Goal: Task Accomplishment & Management: Manage account settings

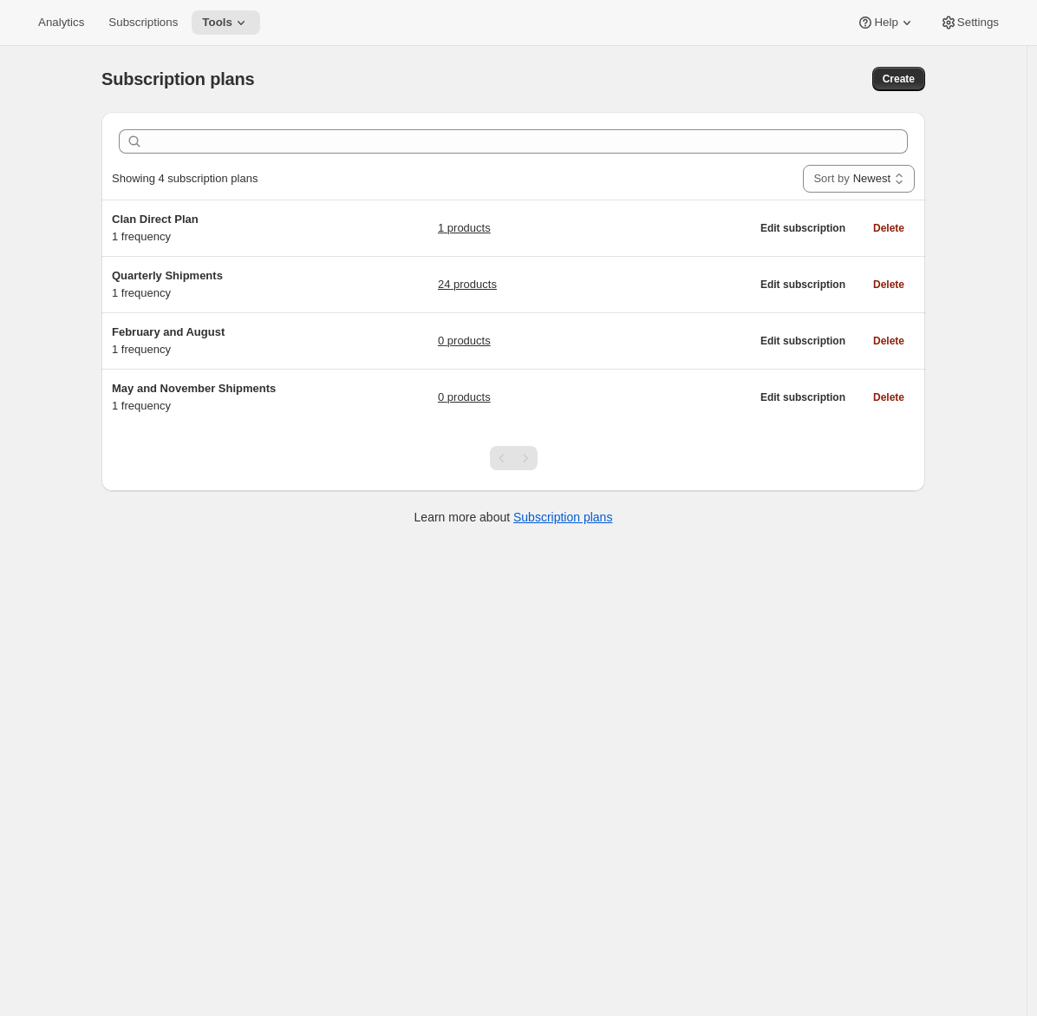
click at [904, 21] on icon at bounding box center [907, 22] width 17 height 17
click at [867, 58] on span "Setup guide" at bounding box center [881, 58] width 60 height 13
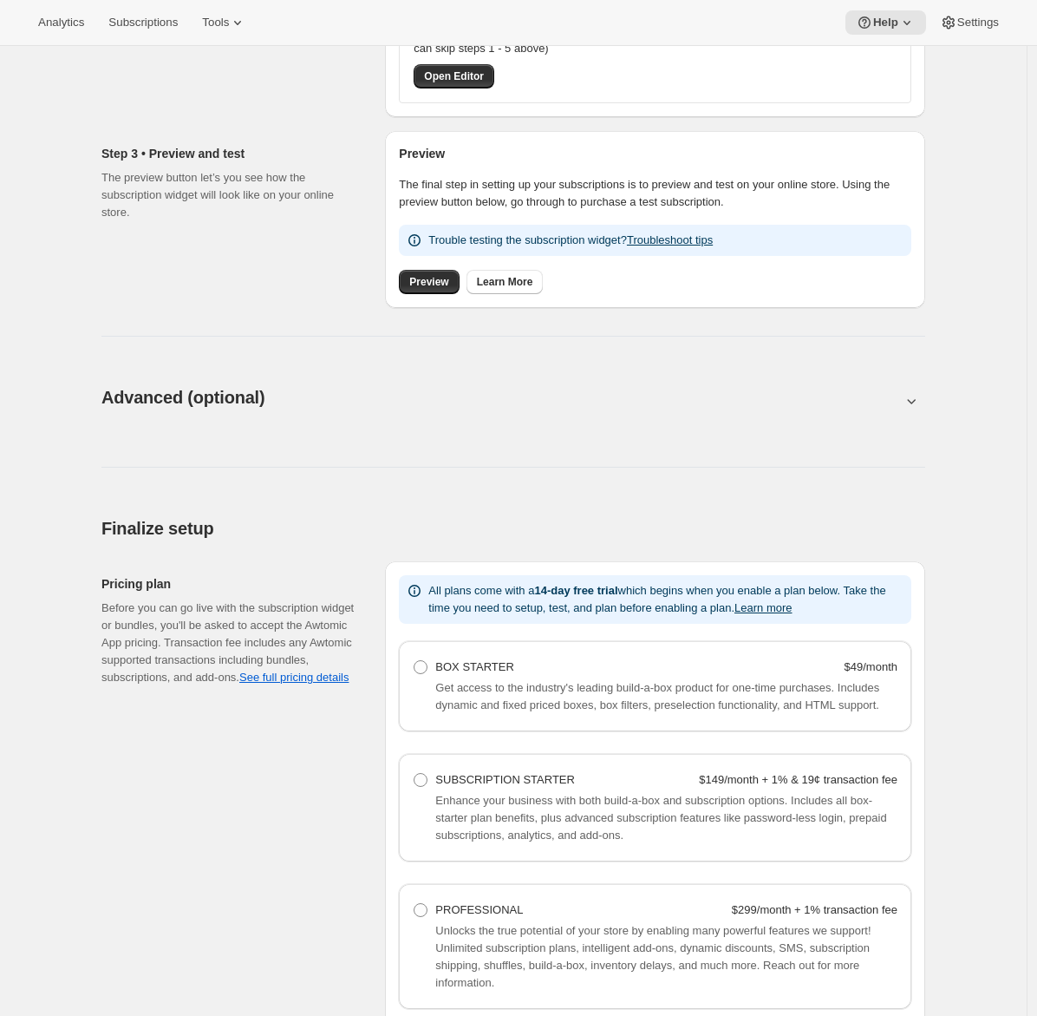
scroll to position [931, 0]
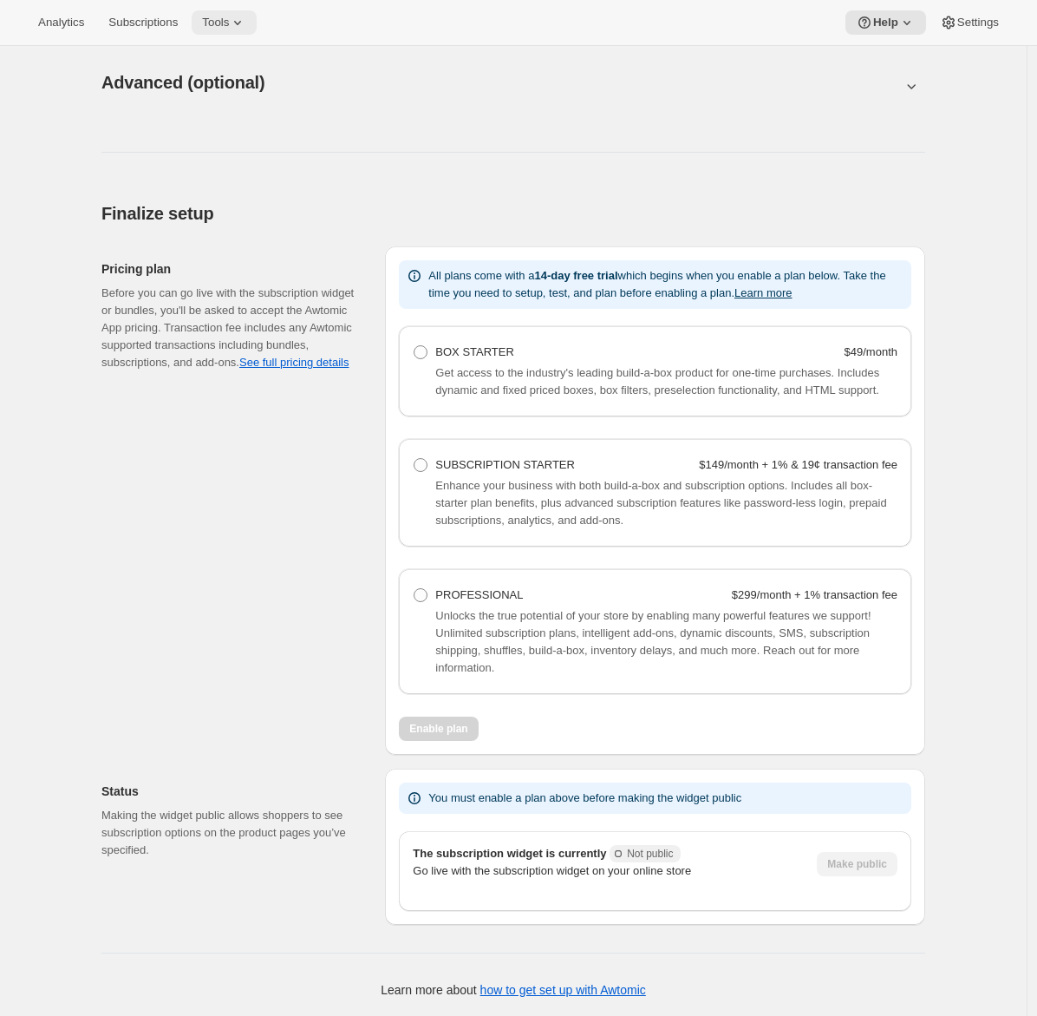
click at [241, 22] on icon at bounding box center [237, 22] width 17 height 17
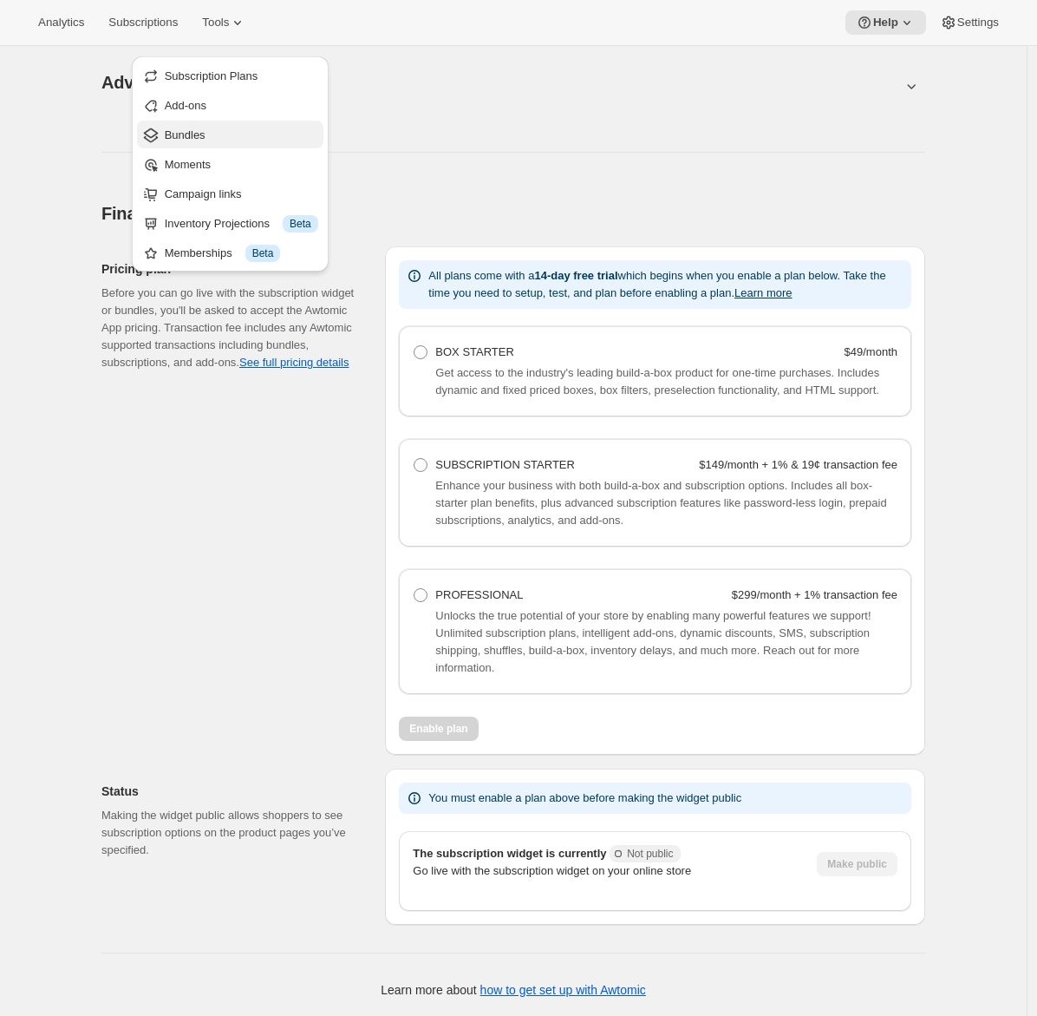
click at [210, 127] on span "Bundles" at bounding box center [242, 135] width 154 height 17
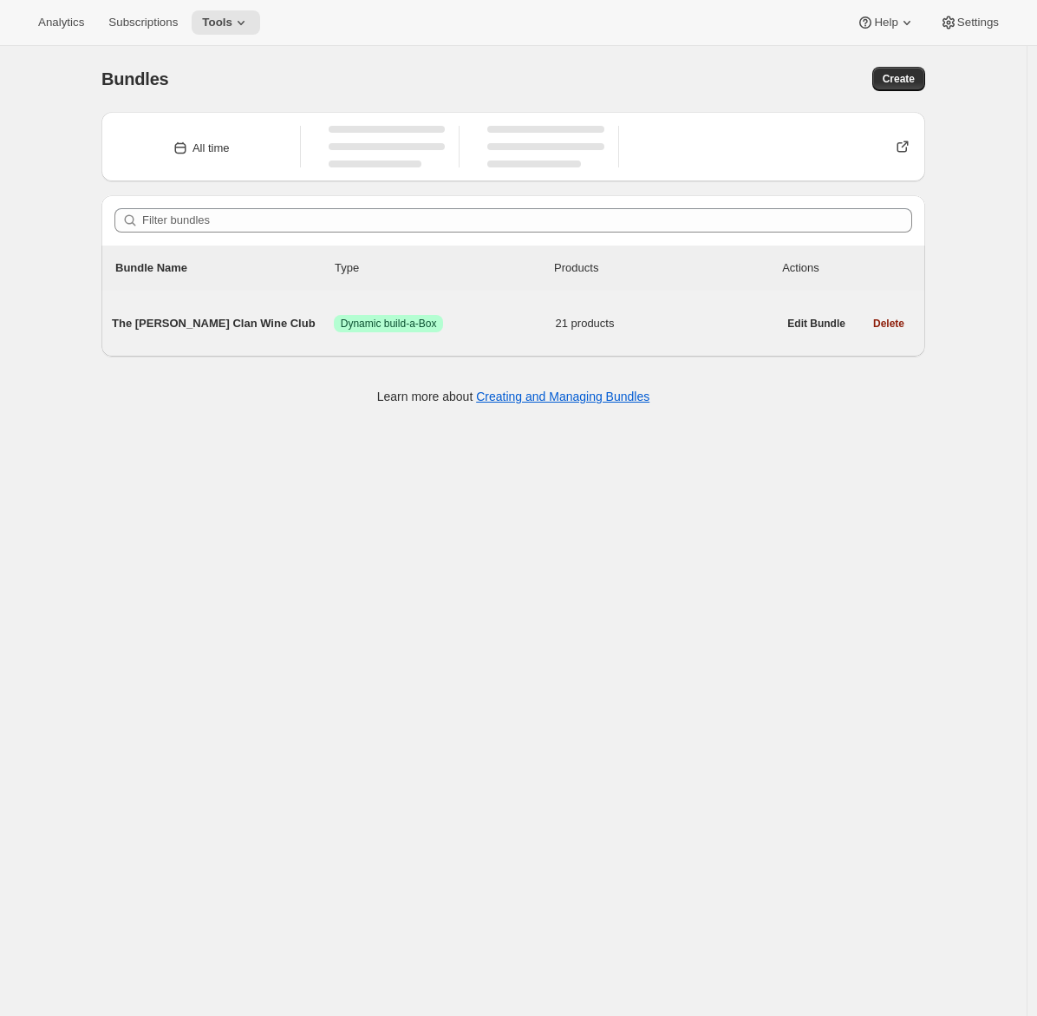
click at [237, 311] on div "The [PERSON_NAME] Clan Wine Club Success Dynamic build-a-Box 21 products" at bounding box center [444, 323] width 665 height 45
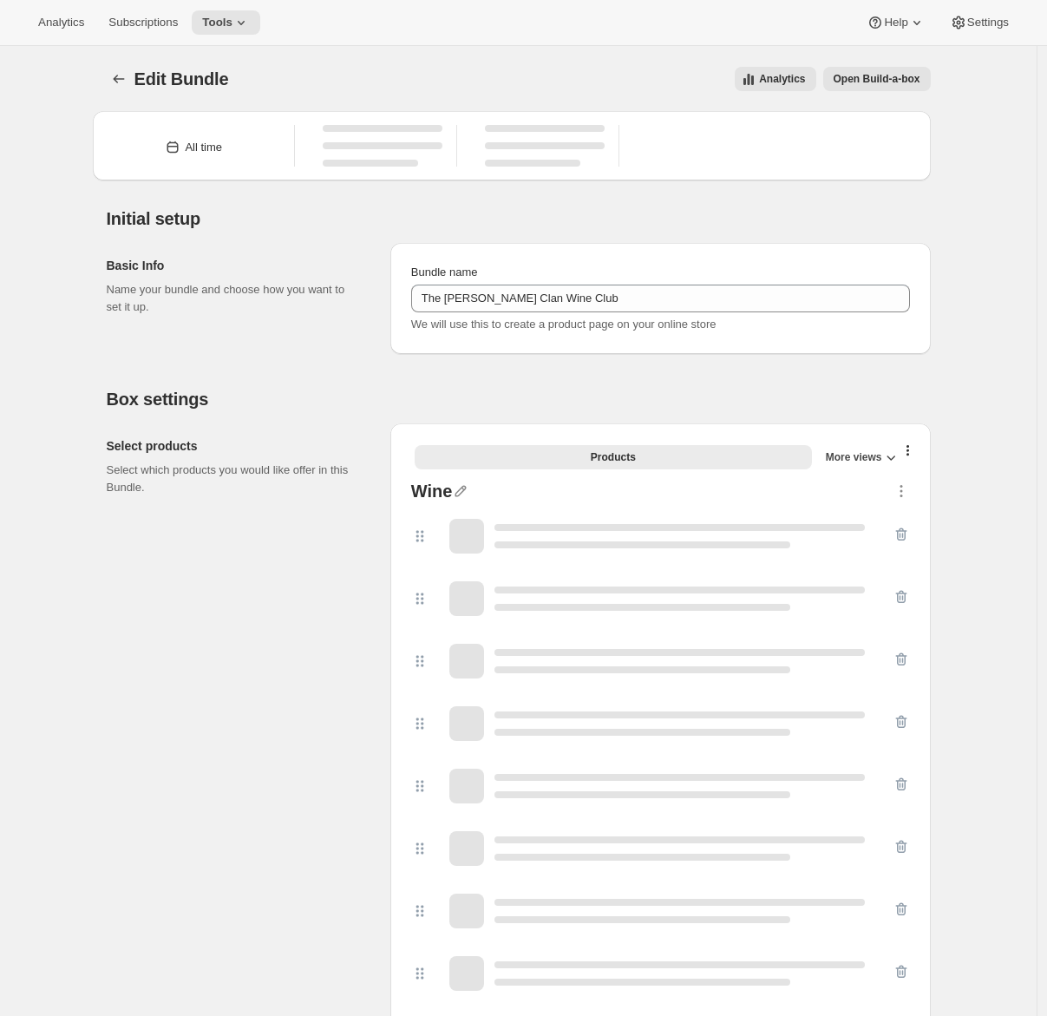
type input "The [PERSON_NAME] Clan Wine Club"
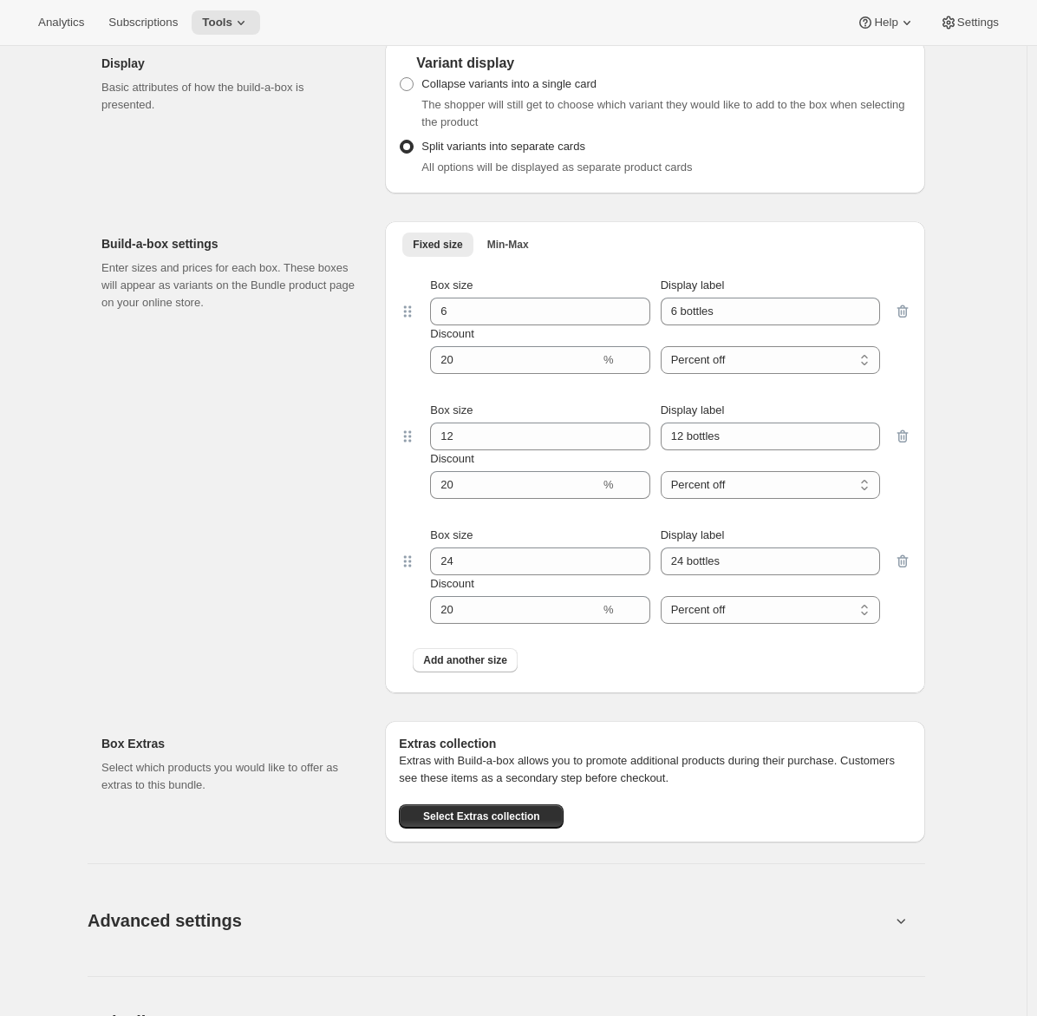
scroll to position [2444, 0]
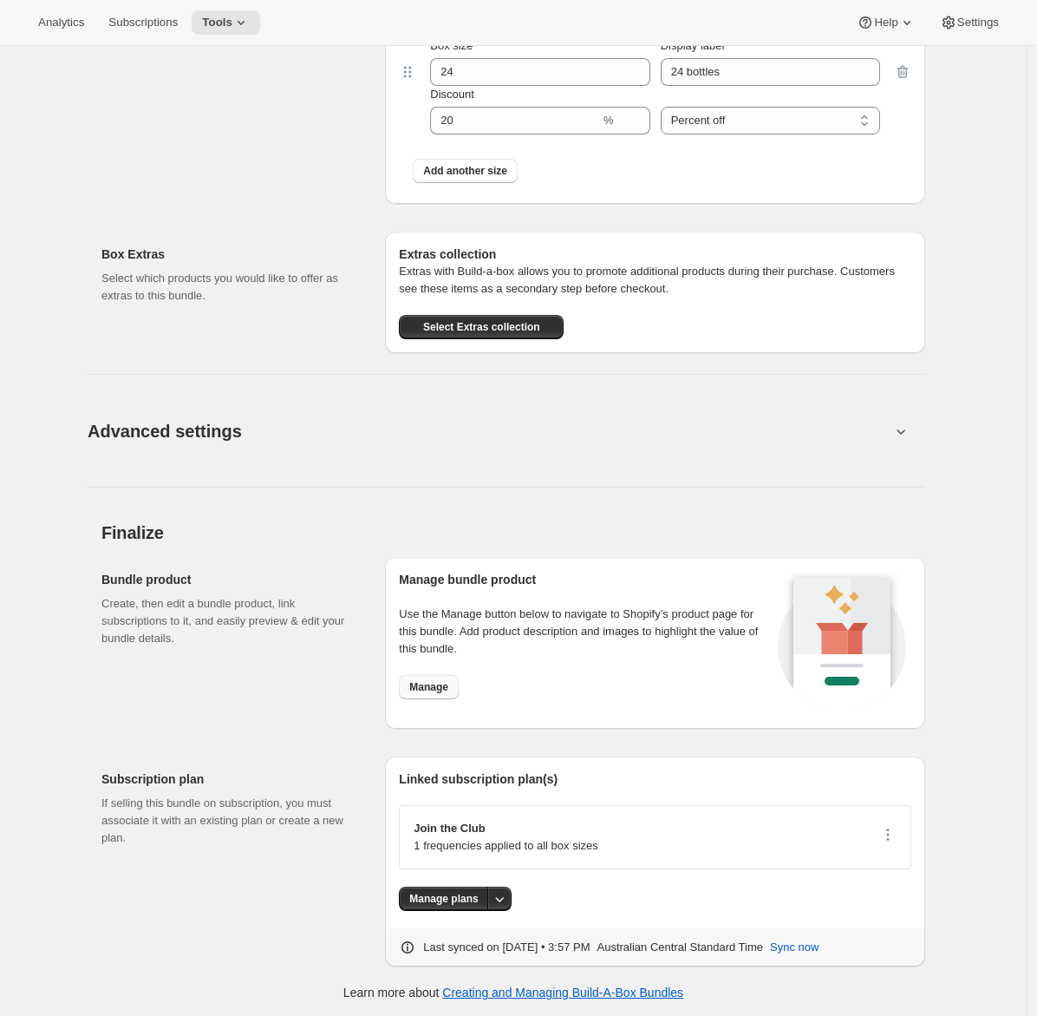
click at [431, 682] on span "Manage" at bounding box center [428, 687] width 39 height 14
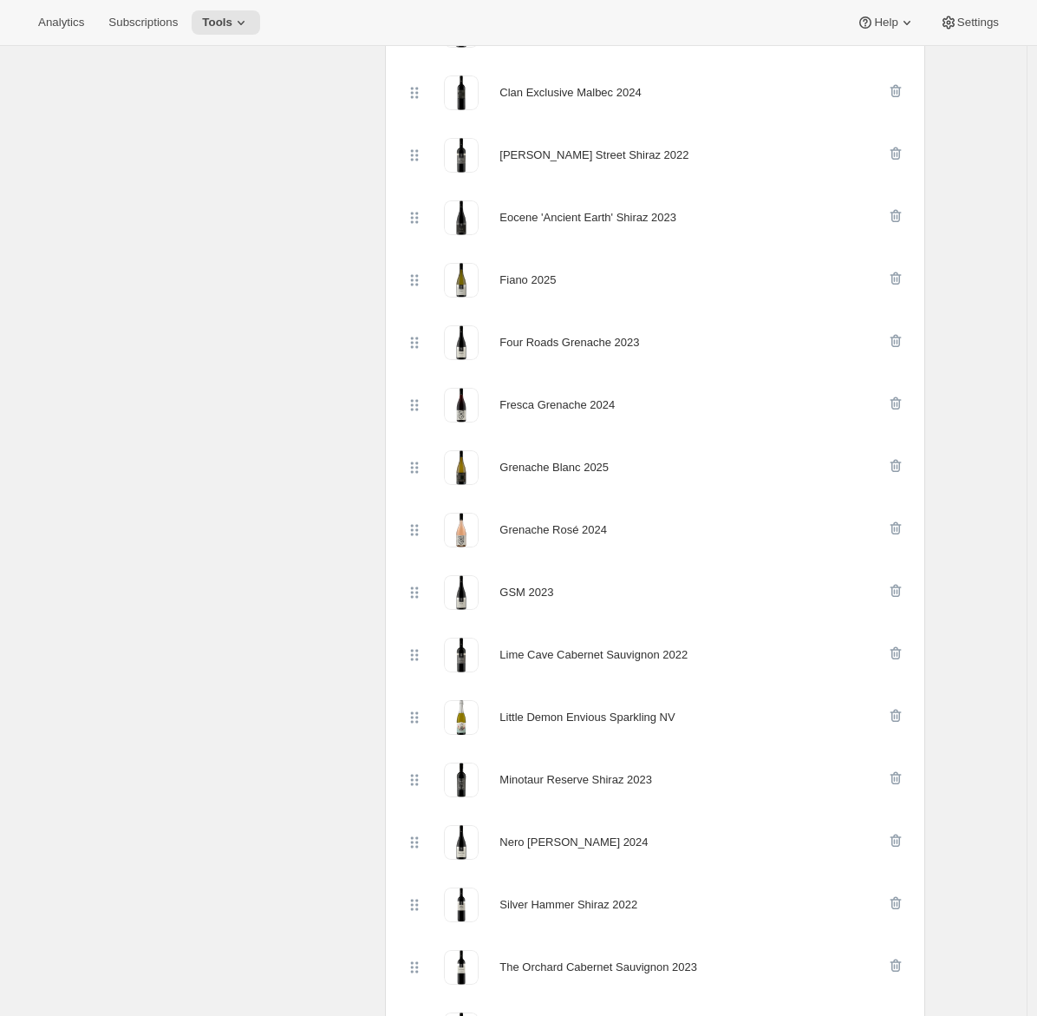
scroll to position [0, 0]
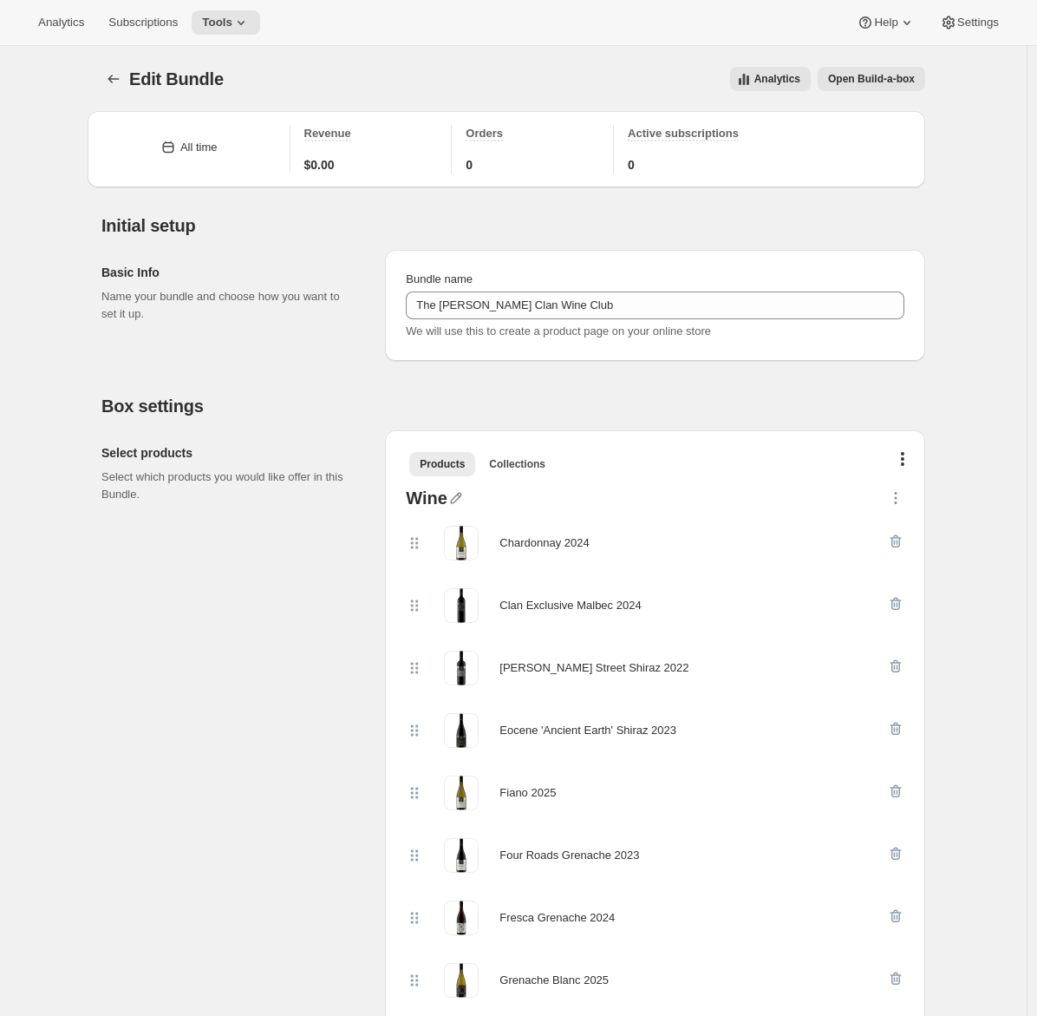
drag, startPoint x: 864, startPoint y: 79, endPoint x: 638, endPoint y: 20, distance: 233.1
click at [981, 27] on span "Settings" at bounding box center [979, 23] width 42 height 14
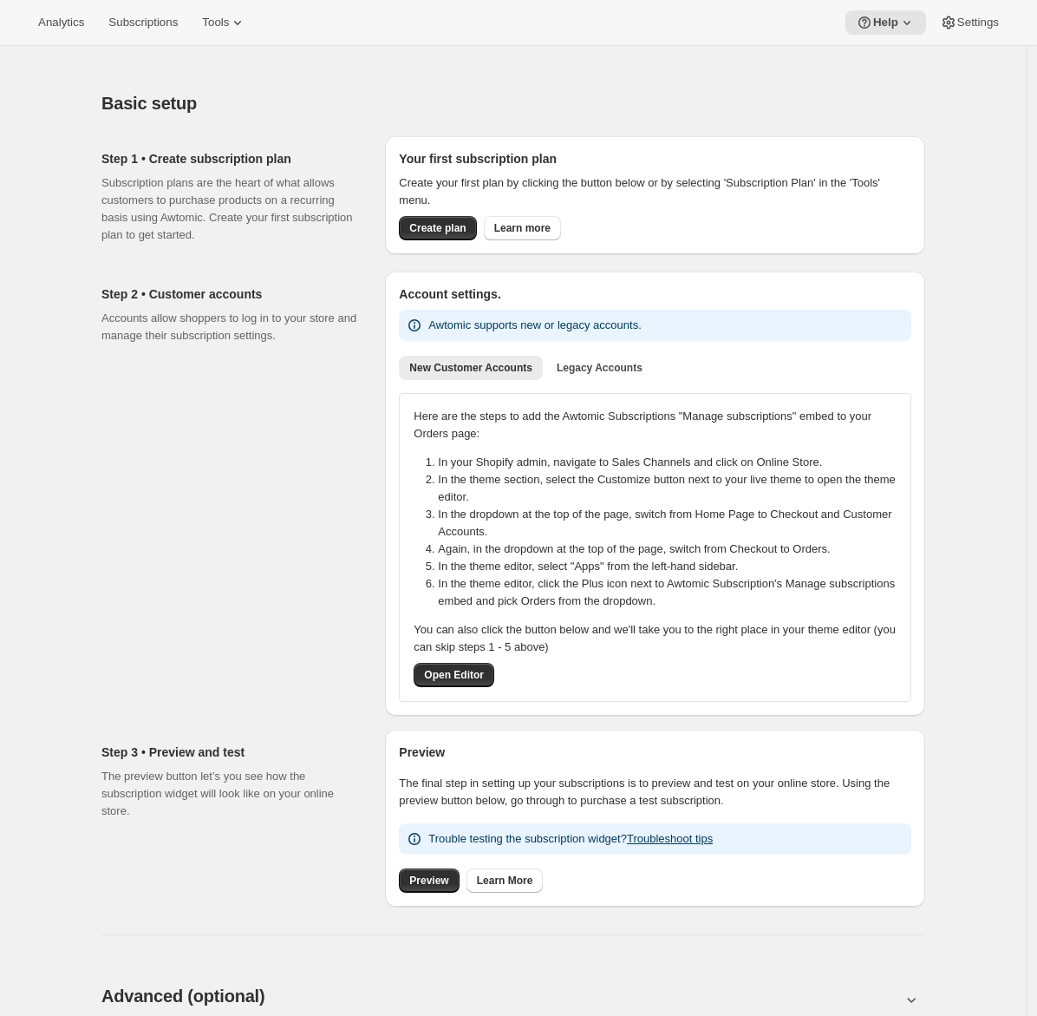
click at [29, 177] on div "Basic setup. This page is ready Basic setup Step 1 • Create subscription plan S…" at bounding box center [513, 987] width 1027 height 1883
